Goal: Check status

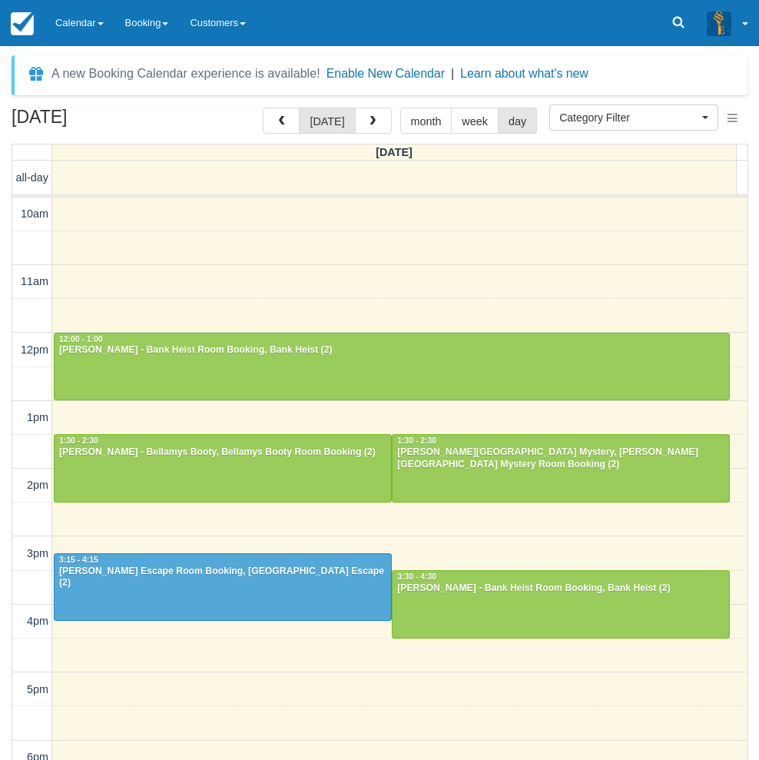
select select
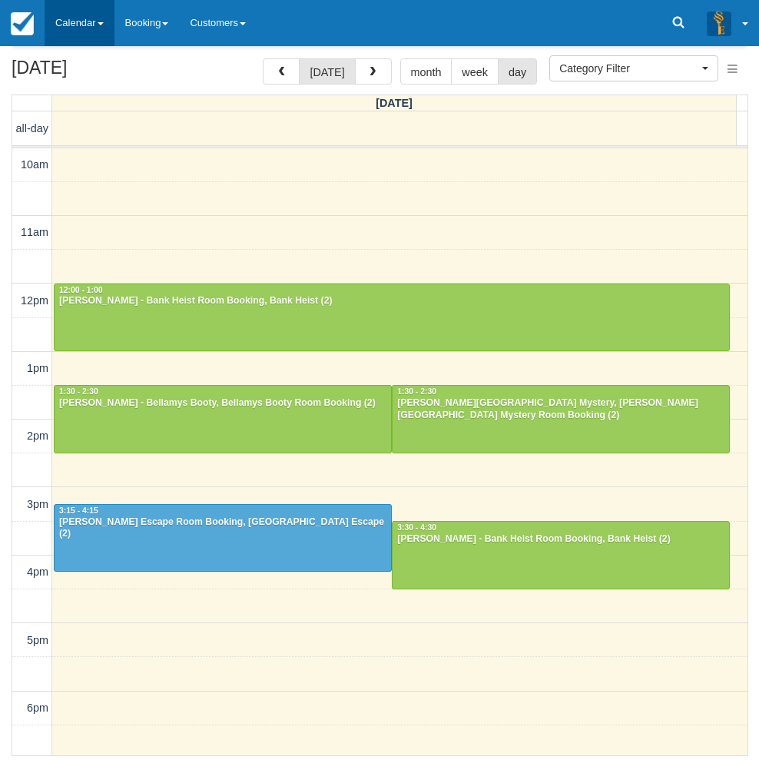
click at [79, 28] on link "Calendar" at bounding box center [80, 23] width 70 height 46
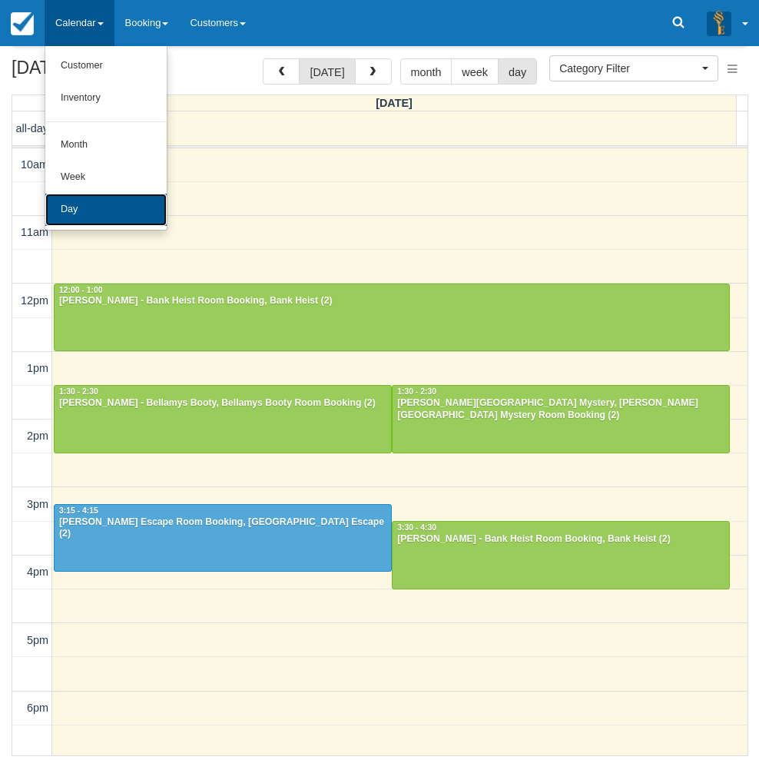
click at [64, 204] on link "Day" at bounding box center [105, 210] width 121 height 32
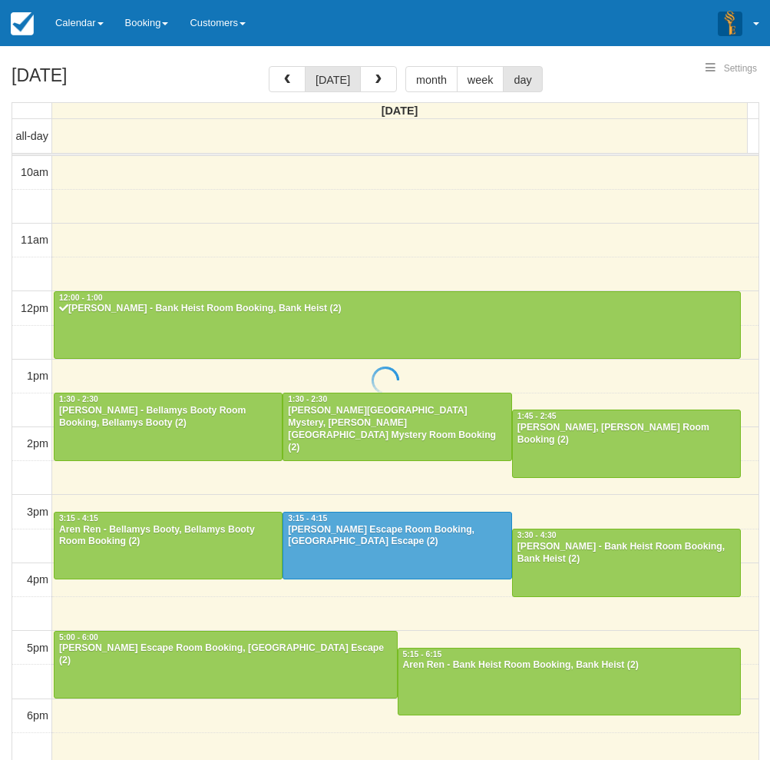
select select
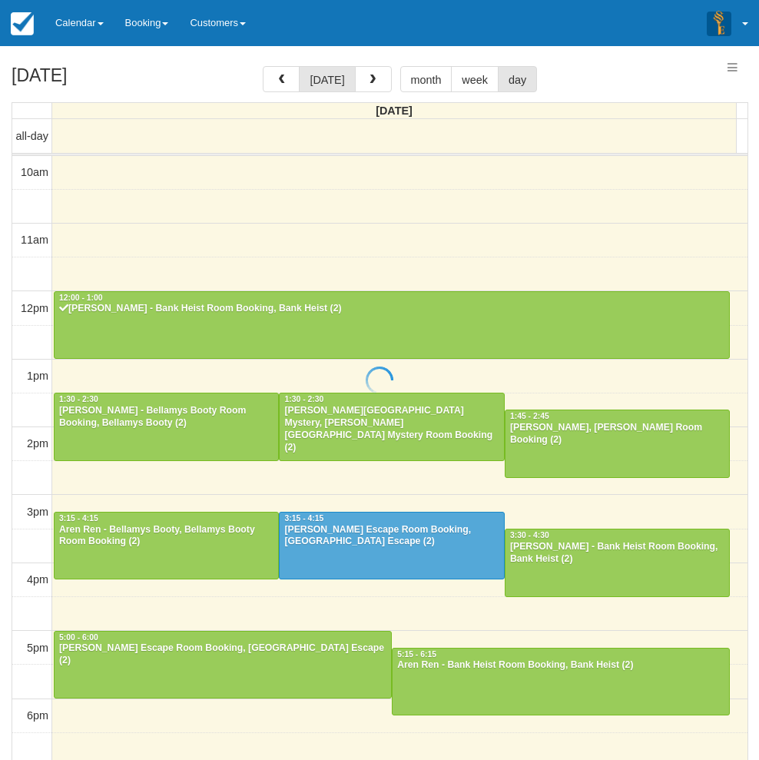
scroll to position [204, 0]
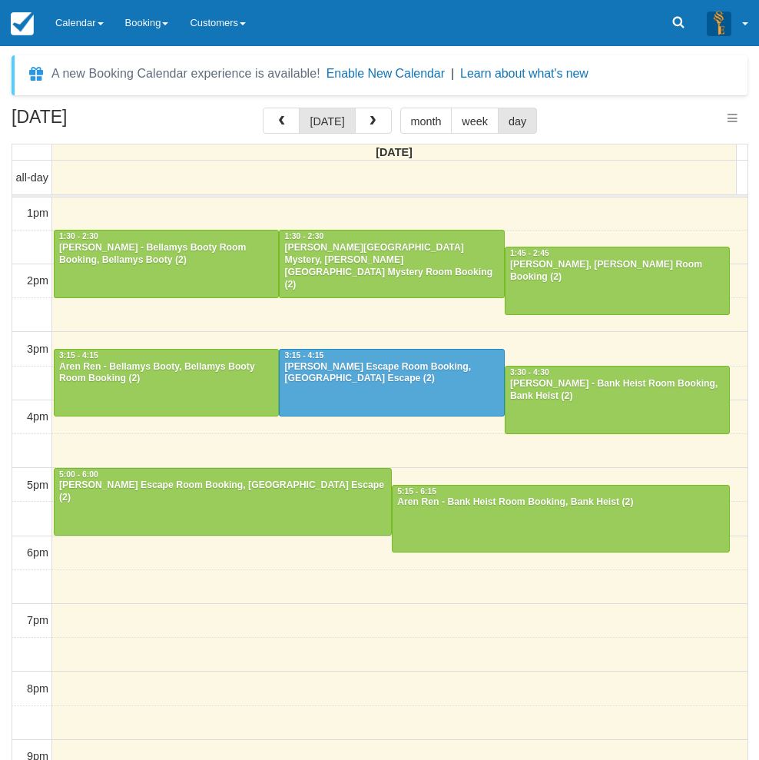
select select
click at [5, 357] on div "[DATE] [DATE] month week day [DATE] all-day 10am 11am 12pm 1pm 2pm 3pm 4pm 5pm …" at bounding box center [379, 456] width 759 height 697
drag, startPoint x: 5, startPoint y: 431, endPoint x: 16, endPoint y: 421, distance: 15.2
click at [5, 431] on div "[DATE] [DATE] month week day [DATE] all-day 10am 11am 12pm 1pm 2pm 3pm 4pm 5pm …" at bounding box center [379, 456] width 759 height 697
click at [591, 276] on div "[PERSON_NAME], [PERSON_NAME] Room Booking (2)" at bounding box center [617, 271] width 216 height 25
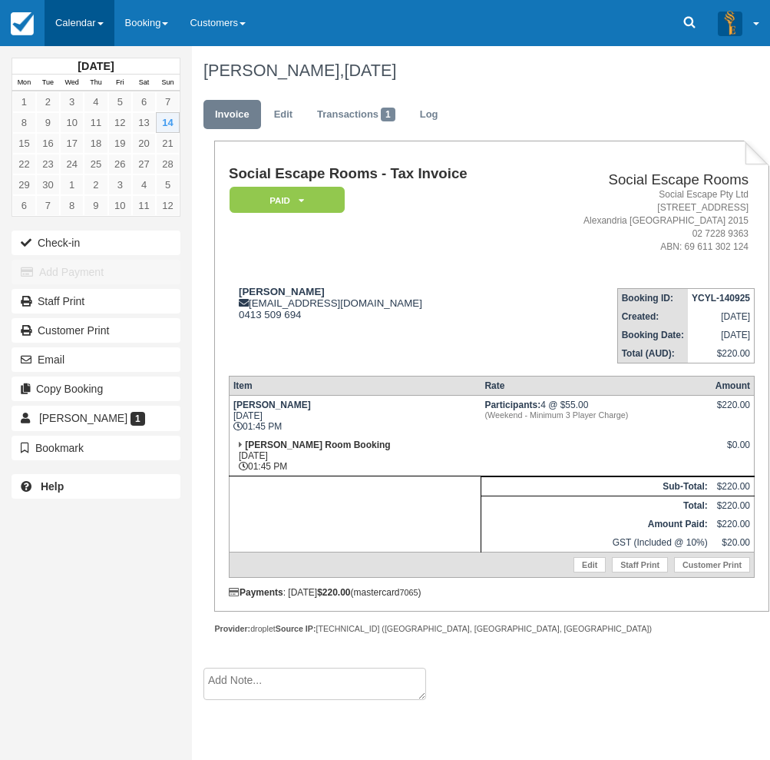
click at [78, 14] on link "Calendar" at bounding box center [80, 23] width 70 height 46
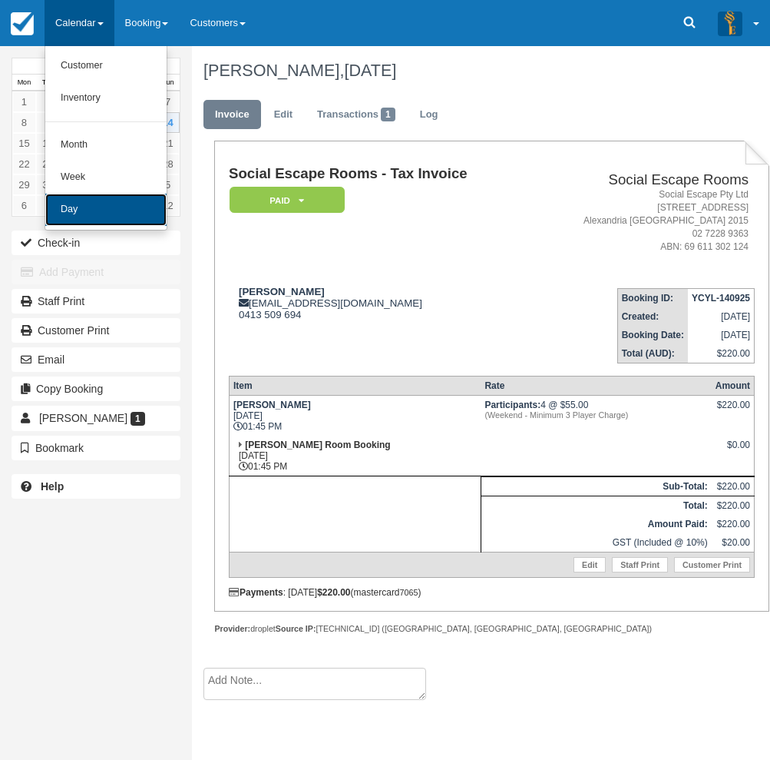
click at [77, 207] on link "Day" at bounding box center [105, 210] width 121 height 32
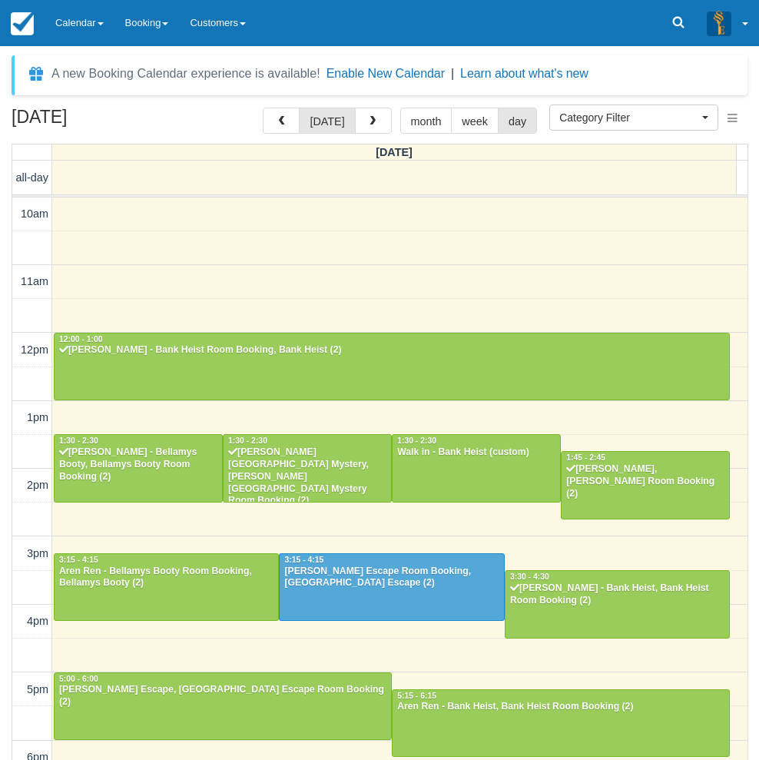
select select
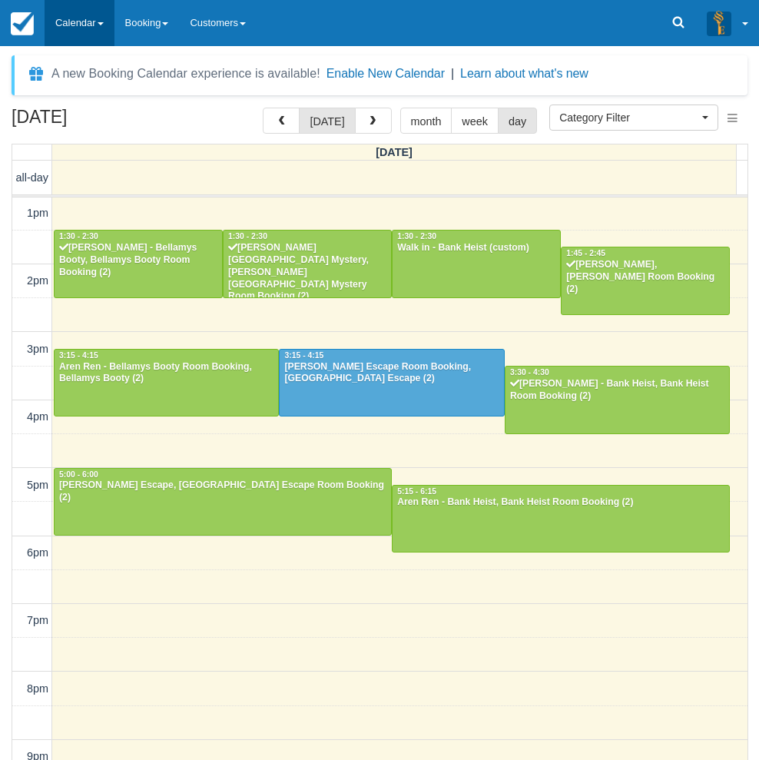
click at [77, 24] on link "Calendar" at bounding box center [80, 23] width 70 height 46
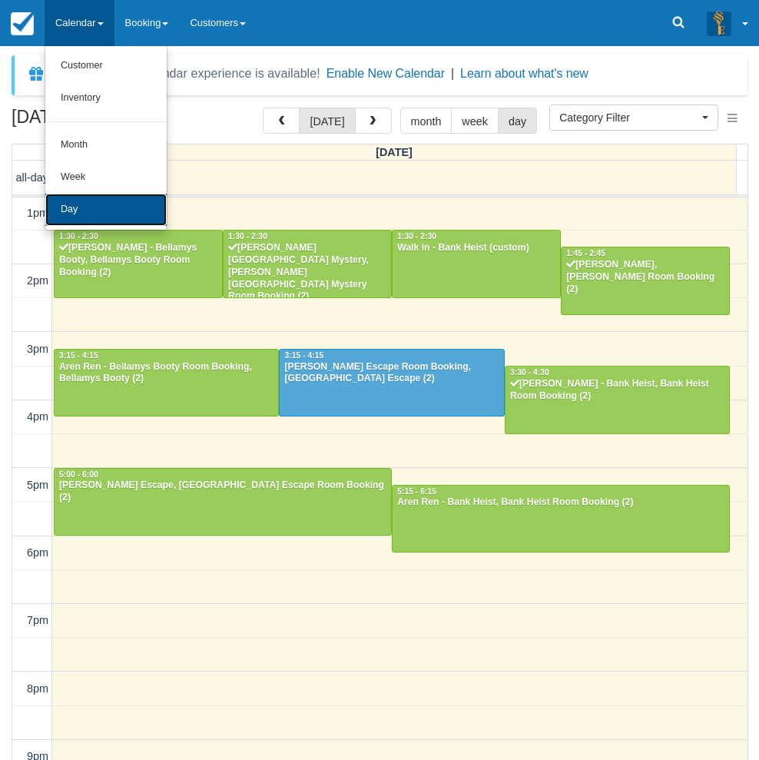
click at [78, 214] on link "Day" at bounding box center [105, 210] width 121 height 32
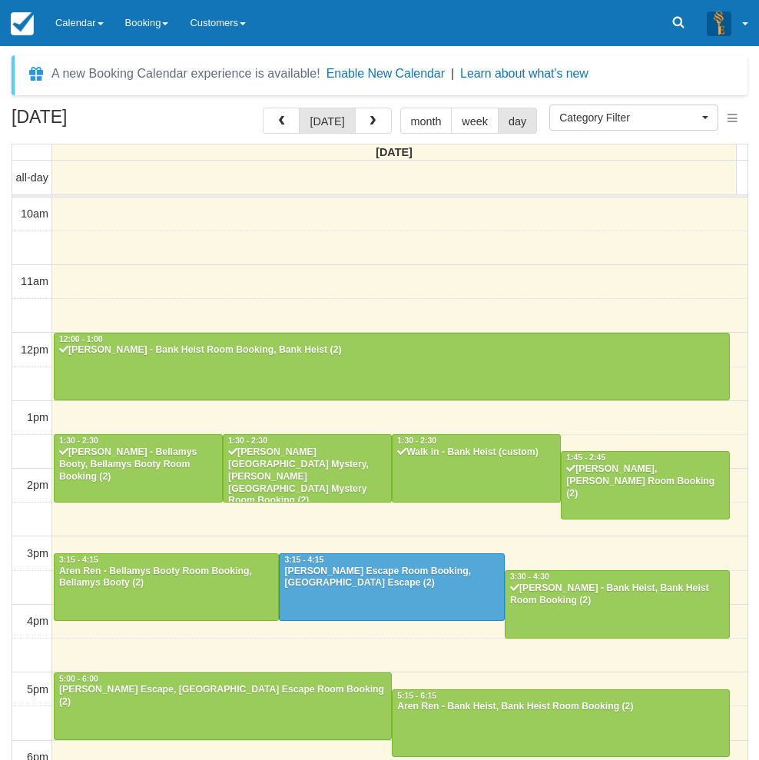
select select
